Goal: Find specific page/section: Find specific page/section

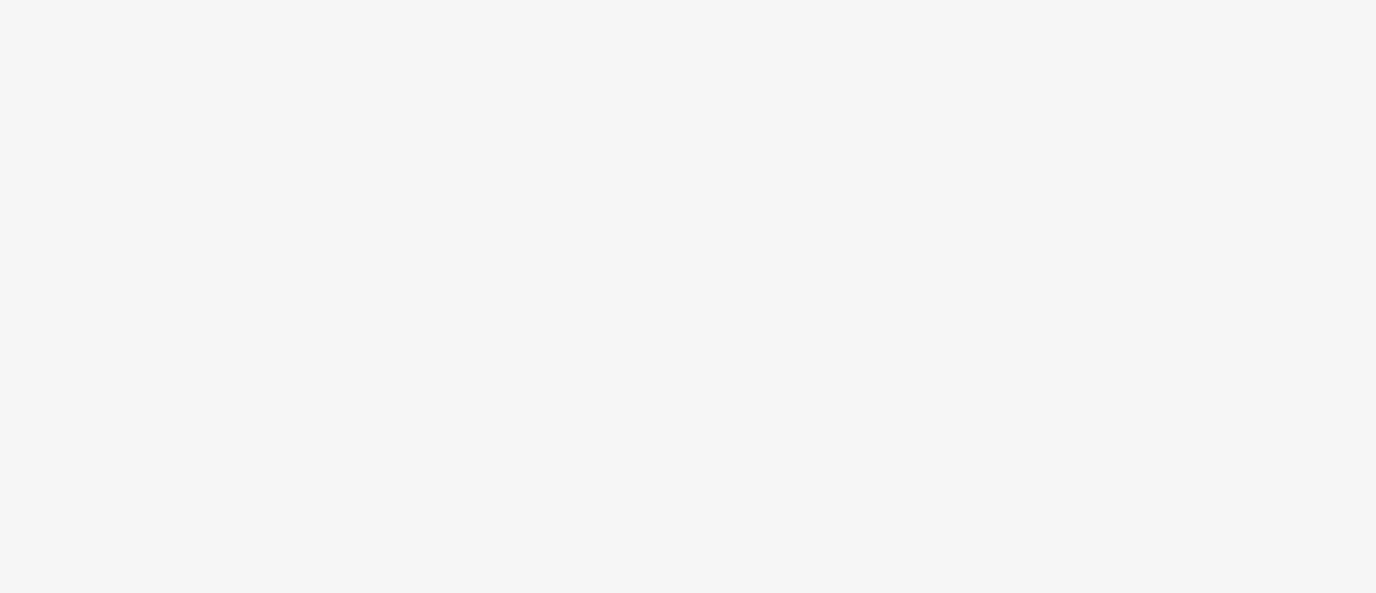
select select "72000950-a0a7-427d-a4e5-c6bc812fbb51"
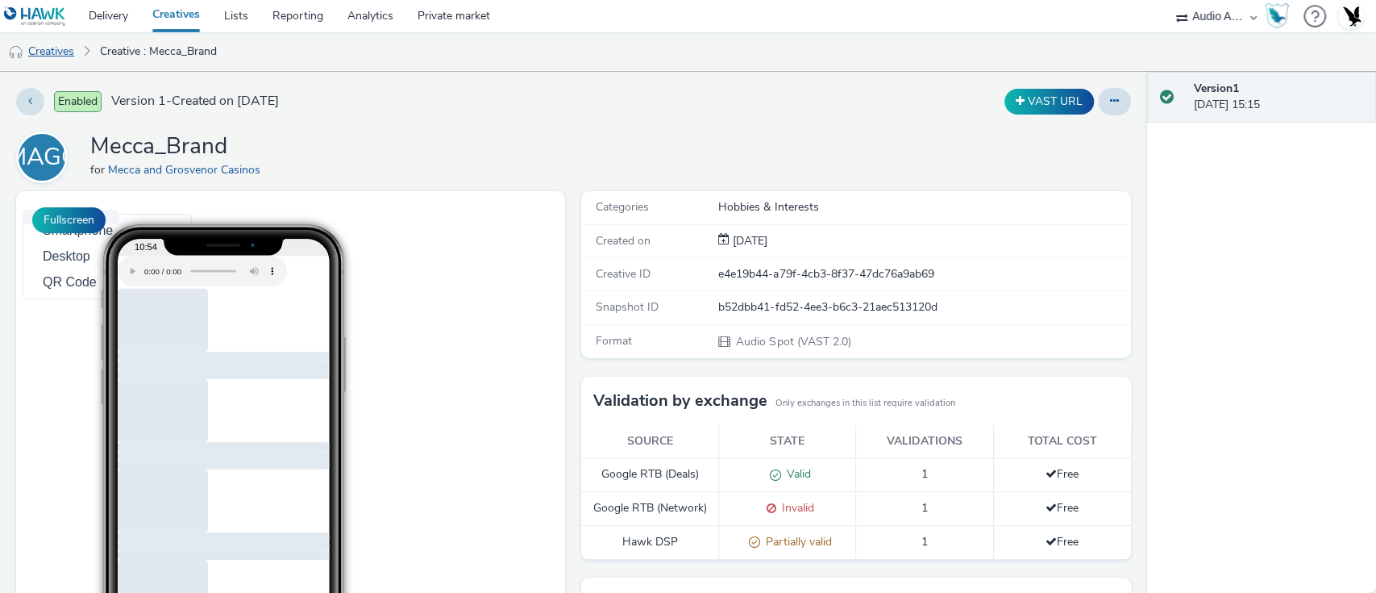
click at [62, 44] on link "Creatives" at bounding box center [41, 51] width 82 height 39
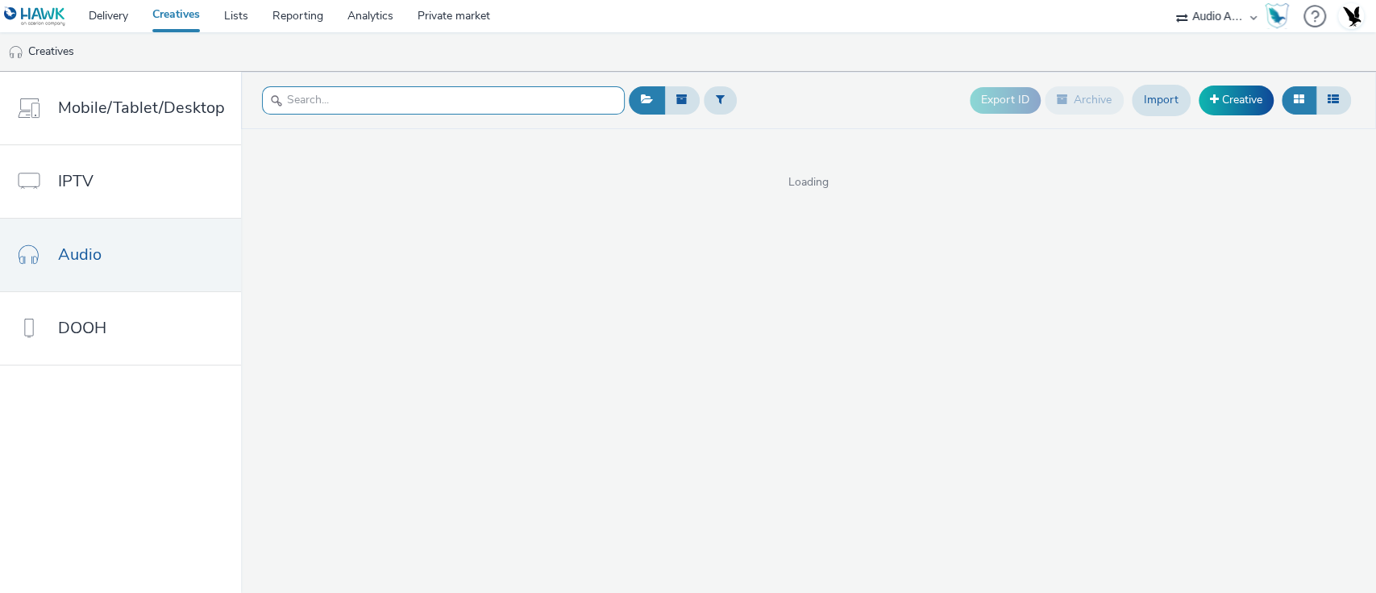
click at [385, 98] on input "text" at bounding box center [443, 100] width 363 height 28
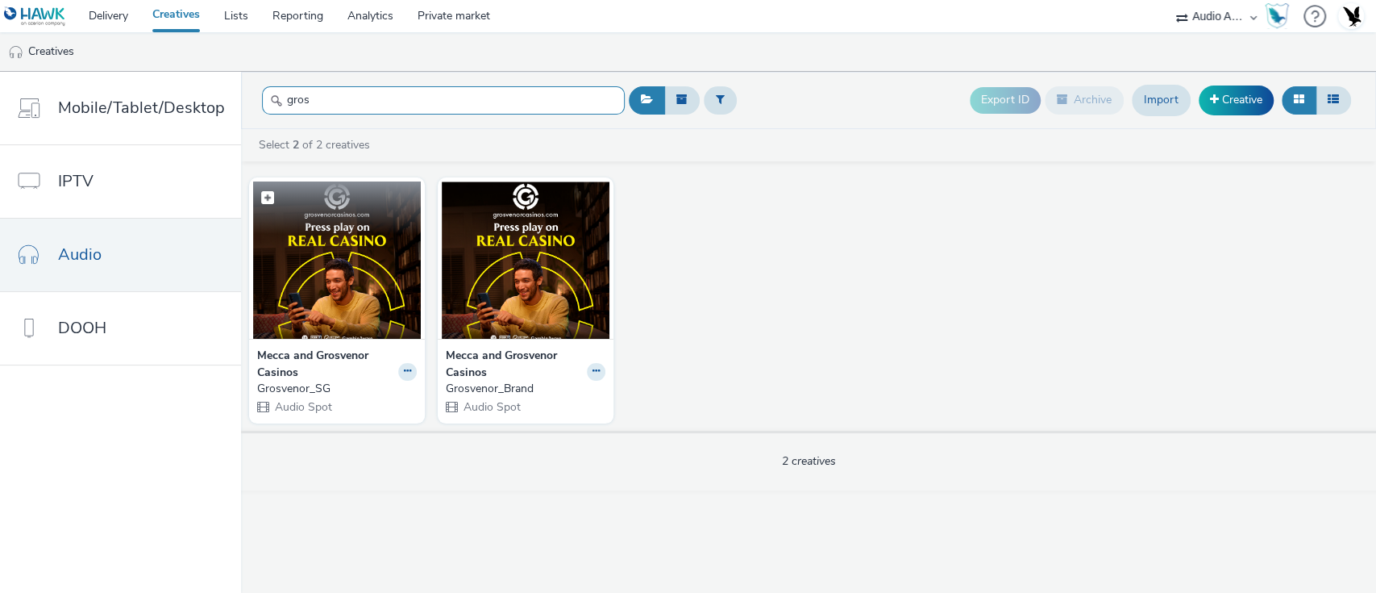
type input "gros"
click at [373, 260] on img at bounding box center [337, 259] width 168 height 157
